Goal: Task Accomplishment & Management: Use online tool/utility

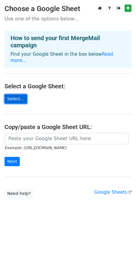
click at [18, 94] on link "Select..." at bounding box center [15, 98] width 22 height 9
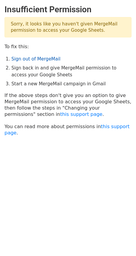
click at [41, 59] on link "Sign out of MergeMail" at bounding box center [35, 58] width 49 height 5
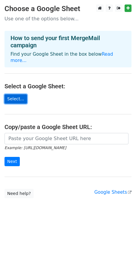
click at [18, 94] on link "Select..." at bounding box center [15, 98] width 22 height 9
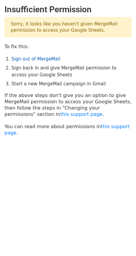
click at [46, 62] on link "Sign out of MergeMail" at bounding box center [35, 58] width 49 height 5
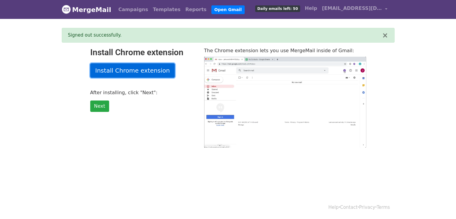
click at [144, 72] on link "Install Chrome extension" at bounding box center [132, 70] width 85 height 14
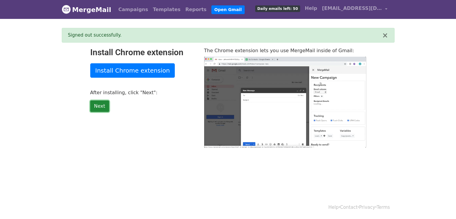
click at [93, 107] on link "Next" at bounding box center [99, 105] width 19 height 11
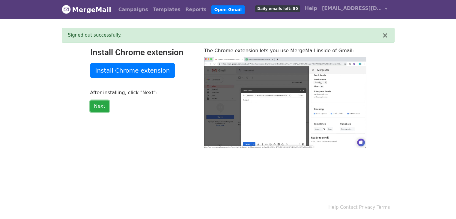
type input "30.84"
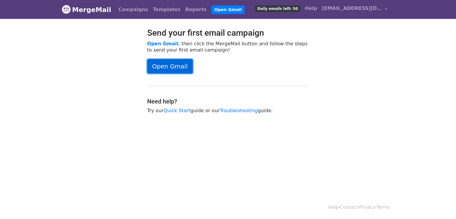
click at [171, 69] on link "Open Gmail" at bounding box center [170, 66] width 46 height 14
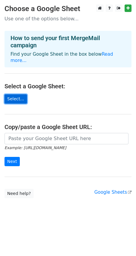
click at [19, 94] on link "Select..." at bounding box center [15, 98] width 22 height 9
